Goal: Task Accomplishment & Management: Use online tool/utility

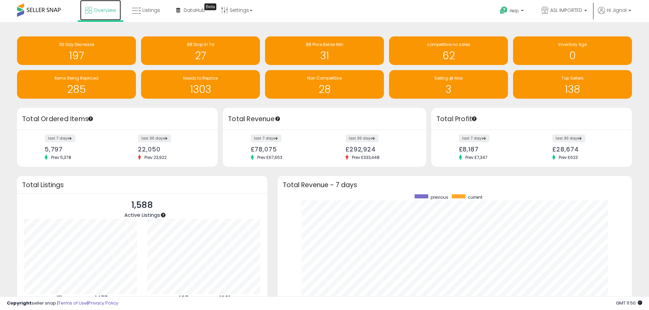
drag, startPoint x: 0, startPoint y: 0, endPoint x: 96, endPoint y: 11, distance: 96.3
click at [96, 11] on span "Overview" at bounding box center [105, 10] width 22 height 7
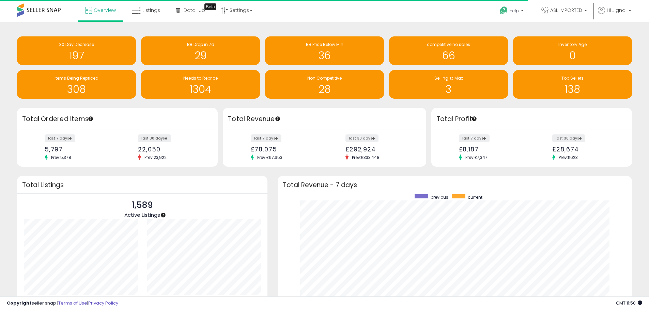
scroll to position [340565, 340354]
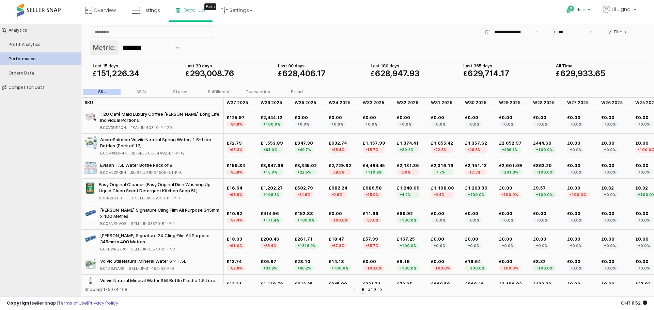
click at [19, 45] on div "Profit Analytics" at bounding box center [44, 44] width 71 height 5
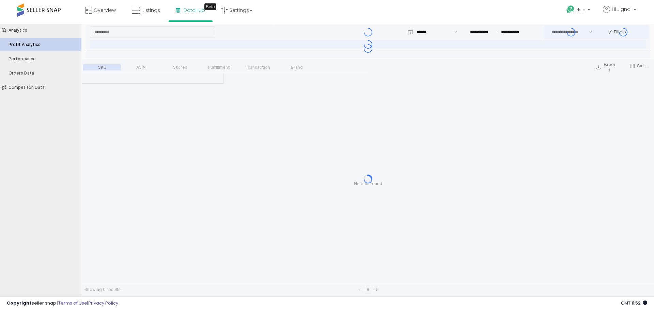
type input "***"
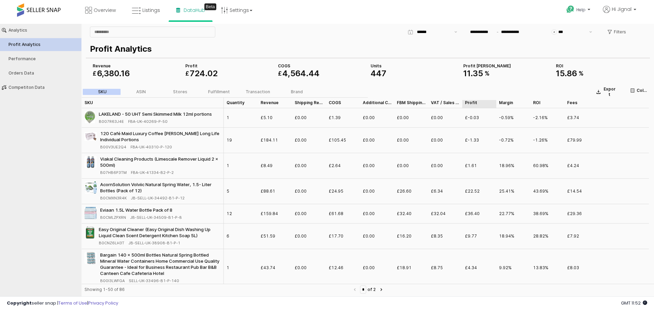
click at [473, 105] on div "Profit Profit" at bounding box center [479, 102] width 34 height 11
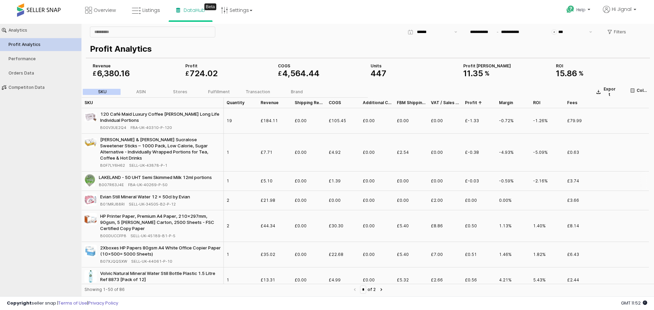
click at [110, 182] on span "B007R63J4E" at bounding box center [111, 185] width 25 height 6
copy span "B007R63J4E"
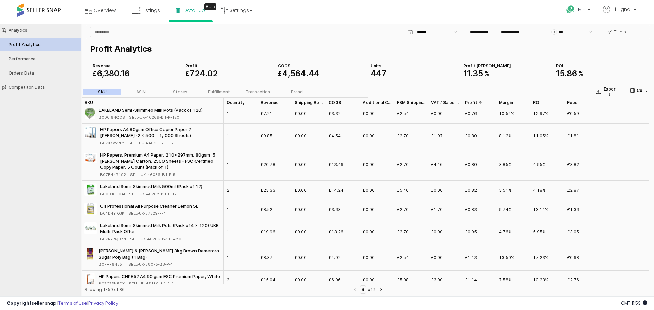
scroll to position [0, 0]
